Goal: Check status: Check status

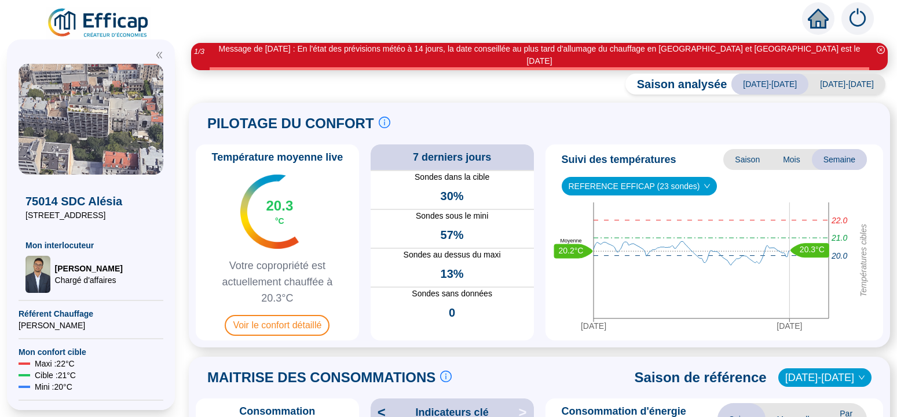
drag, startPoint x: 99, startPoint y: 11, endPoint x: 151, endPoint y: 34, distance: 56.3
click at [105, 19] on div at bounding box center [448, 16] width 897 height 32
click at [289, 315] on span "Voir le confort détaillé" at bounding box center [277, 325] width 105 height 21
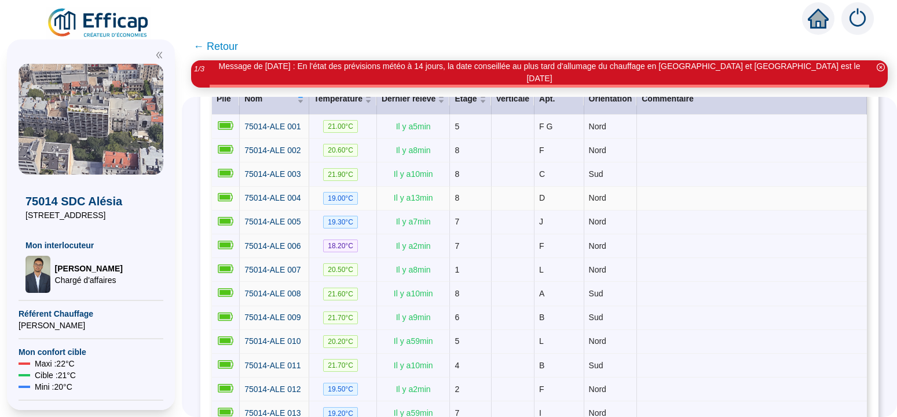
scroll to position [146, 0]
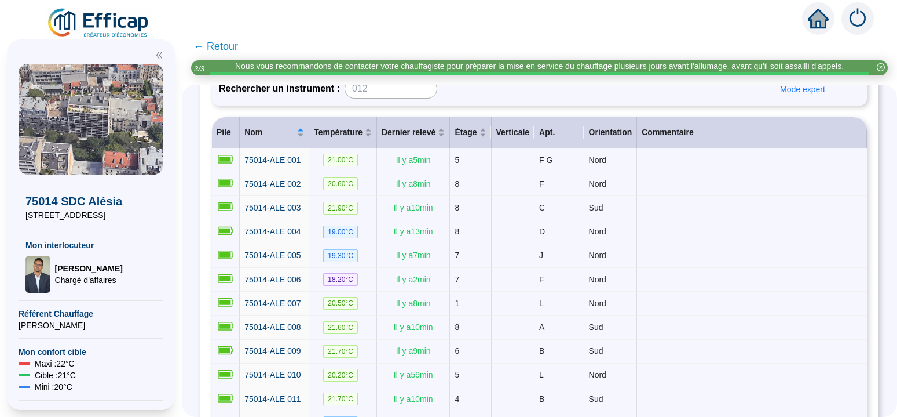
click at [232, 46] on span "← Retour" at bounding box center [215, 46] width 45 height 16
click at [231, 60] on div "Nous vous recommandons de contacter votre chauffagiste pour préparer la mise en…" at bounding box center [539, 67] width 697 height 15
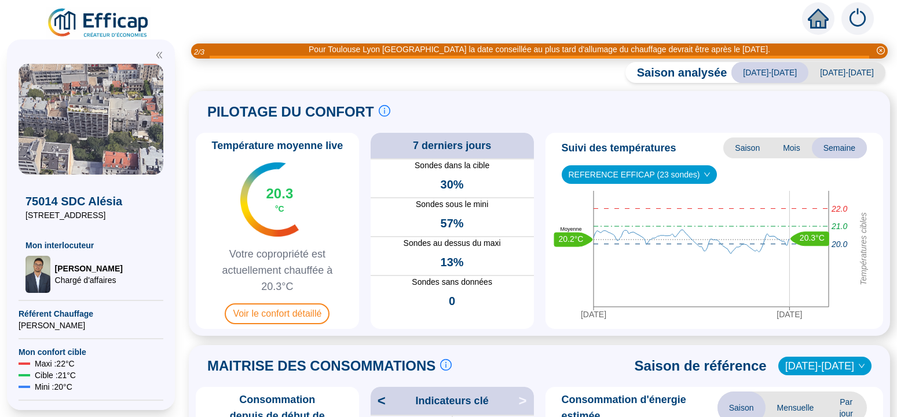
drag, startPoint x: 660, startPoint y: 30, endPoint x: 663, endPoint y: 17, distance: 13.0
click at [664, 17] on div at bounding box center [448, 16] width 897 height 32
